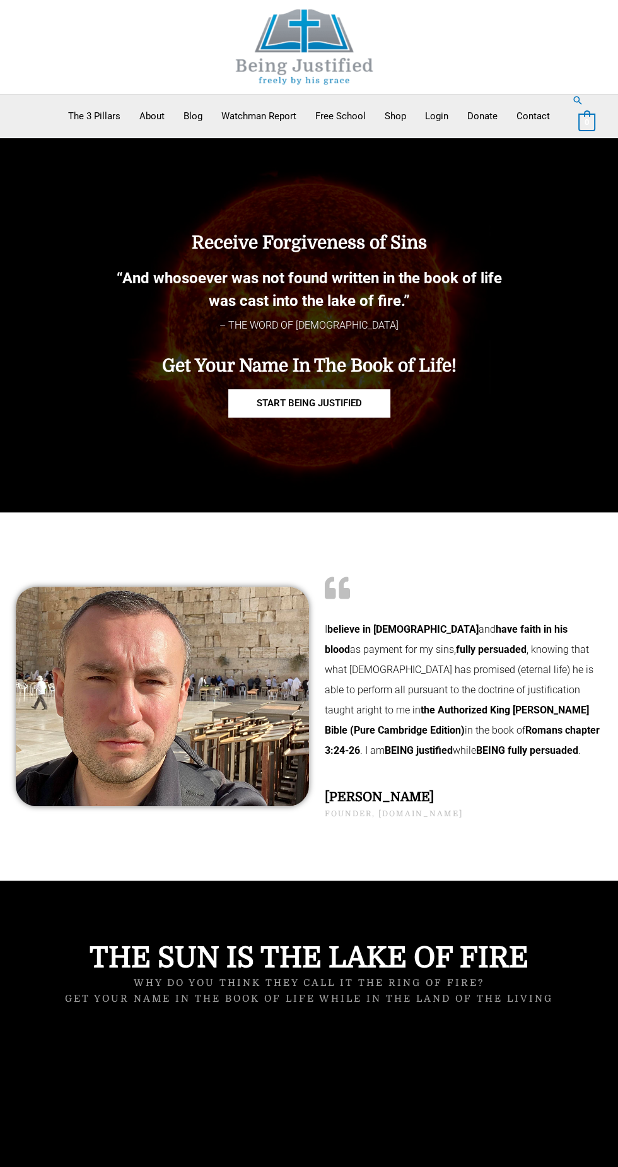
click at [459, 85] on div at bounding box center [309, 47] width 593 height 94
click at [431, 114] on link "Login" at bounding box center [437, 116] width 42 height 32
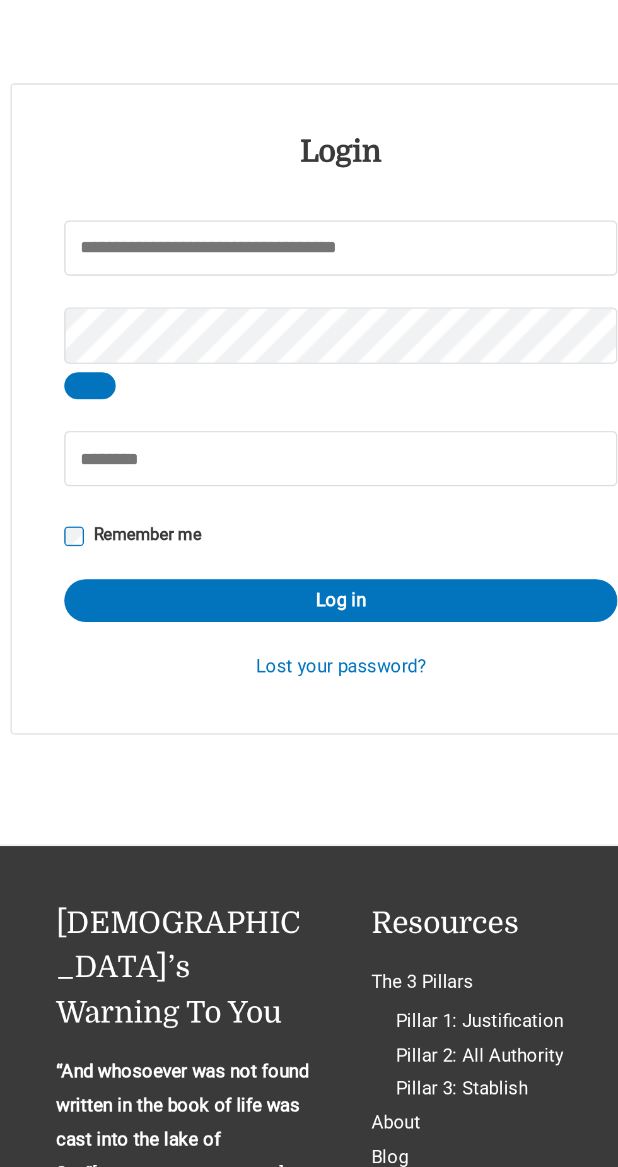
click at [345, 313] on input "Username or email address * Required" at bounding box center [309, 317] width 285 height 28
type input "*"
type input "*******"
click at [173, 387] on button "Show password" at bounding box center [180, 388] width 27 height 14
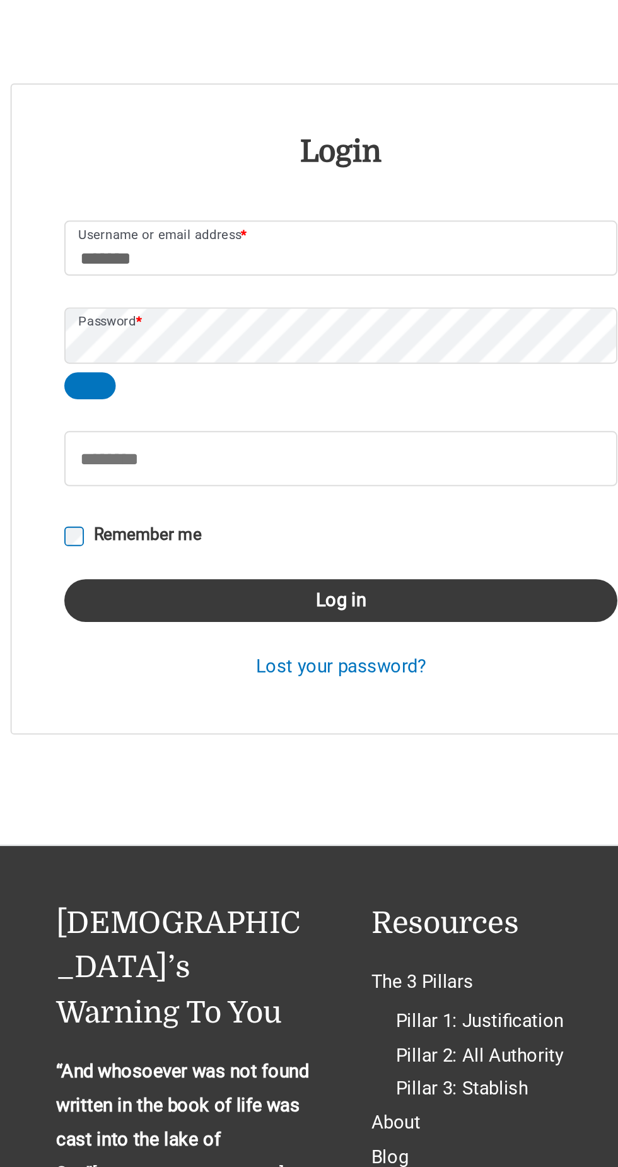
click at [388, 500] on button "Log in" at bounding box center [309, 499] width 285 height 22
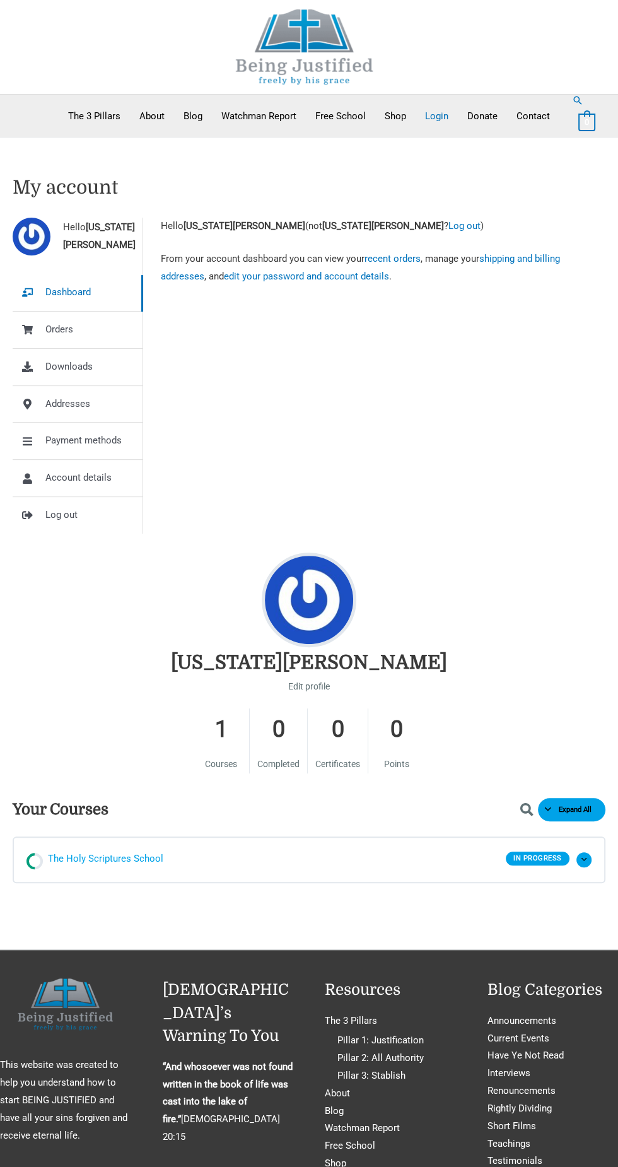
click at [172, 859] on link "The Holy Scriptures School" at bounding box center [267, 860] width 480 height 19
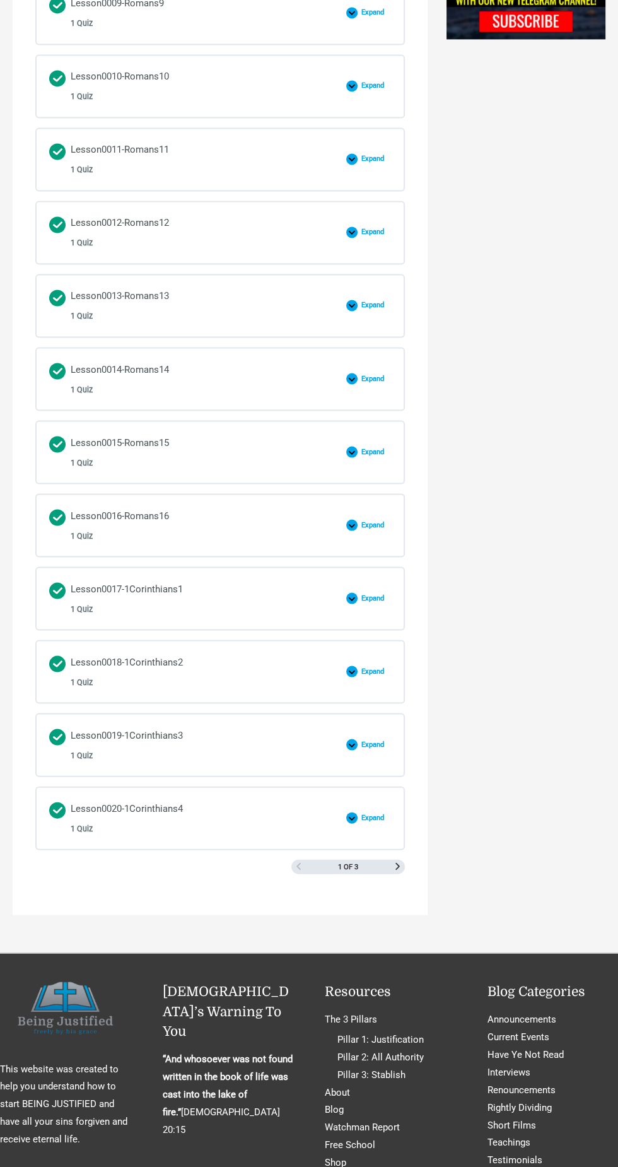
scroll to position [1291, 0]
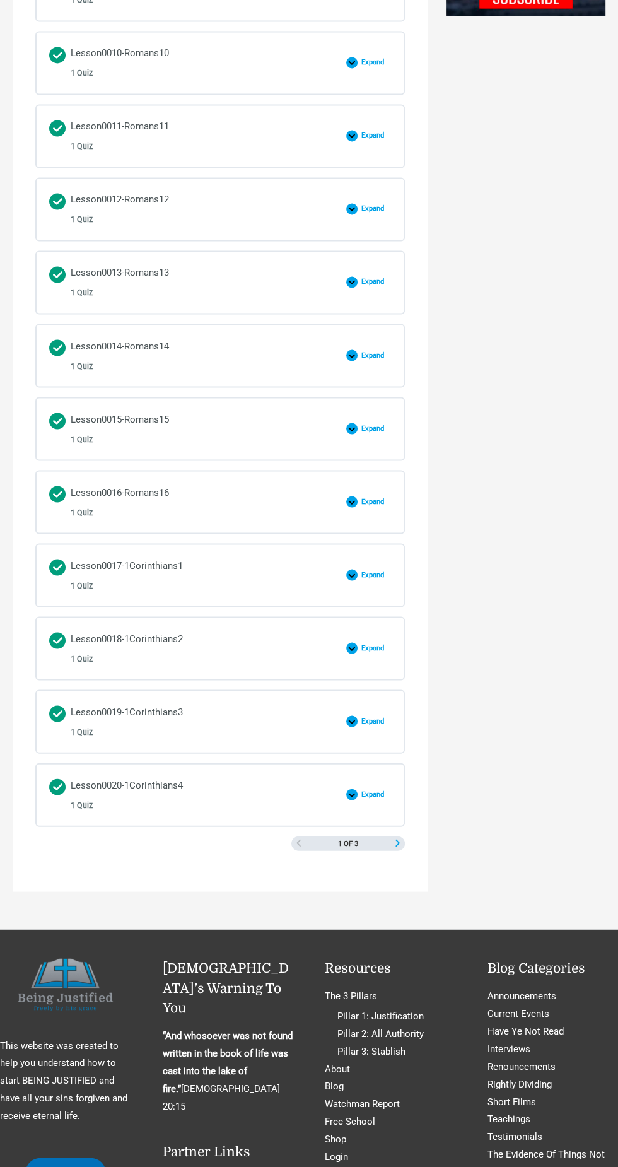
click at [398, 840] on span "Next Page" at bounding box center [397, 842] width 7 height 7
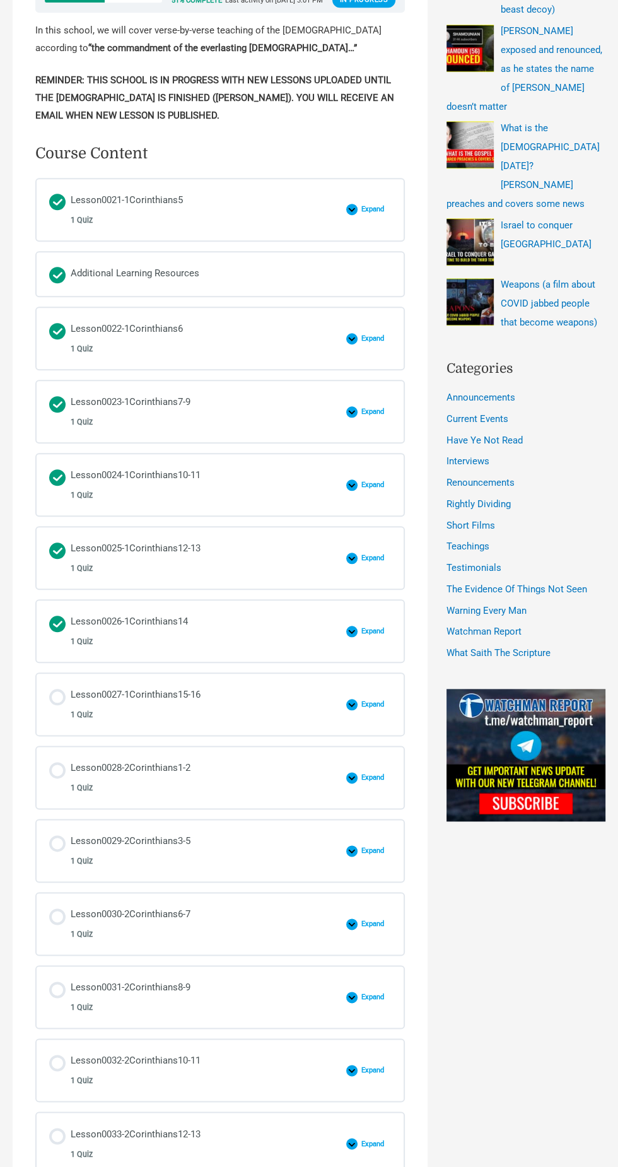
scroll to position [485, 0]
click at [221, 714] on link "Lesson0027-1Corinthians15-16 1 Quiz" at bounding box center [194, 705] width 290 height 36
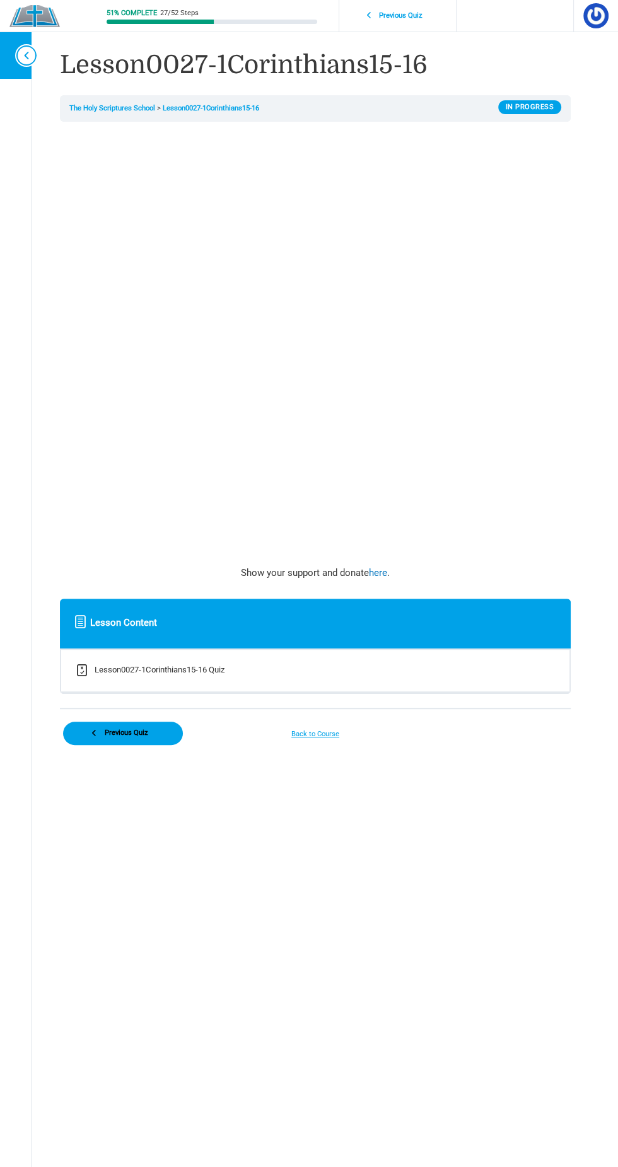
click at [21, 71] on button "Toggle sidebar navigation" at bounding box center [18, 55] width 25 height 47
